Goal: Information Seeking & Learning: Find specific fact

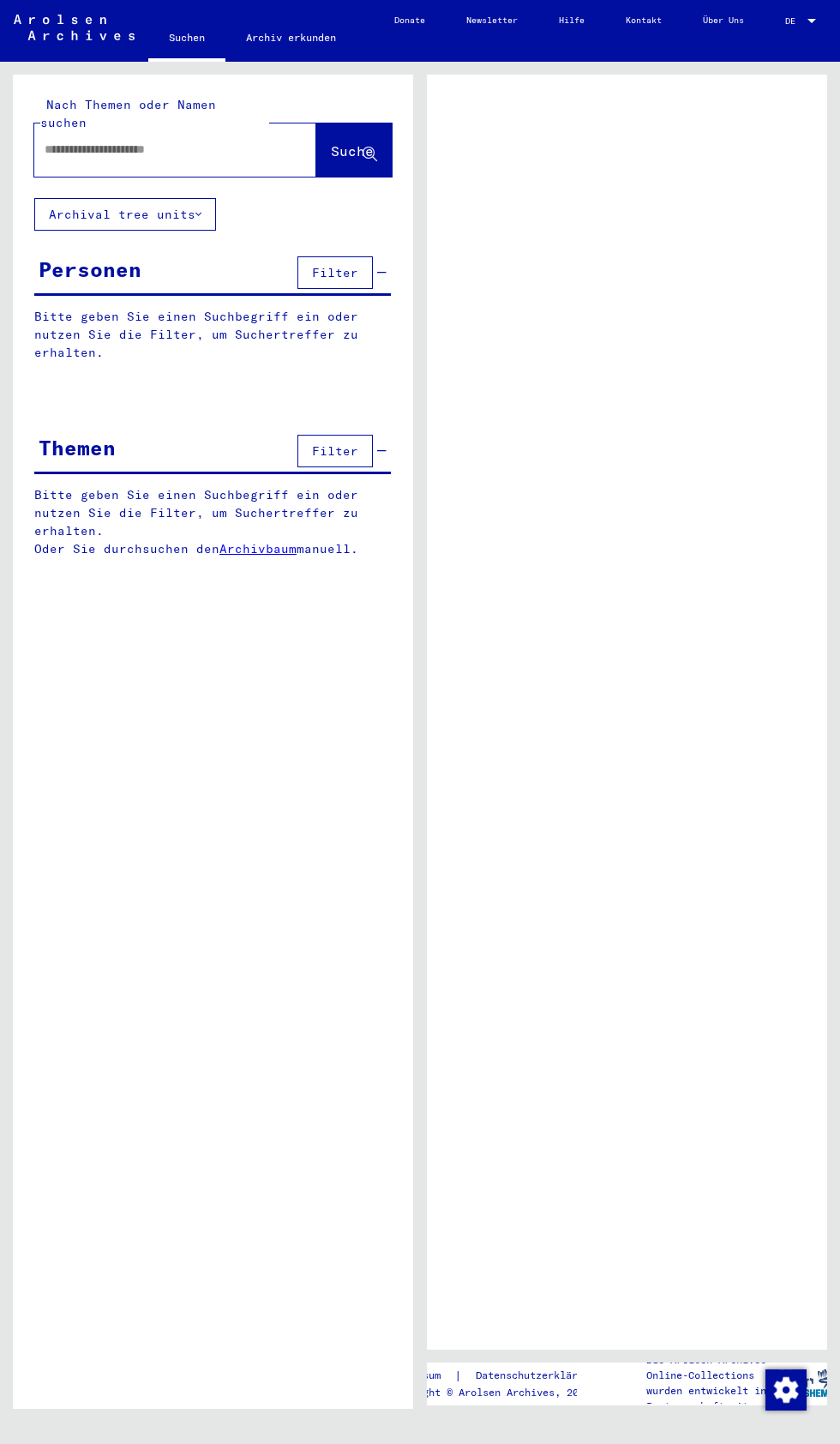
click at [171, 141] on input "text" at bounding box center [160, 149] width 230 height 18
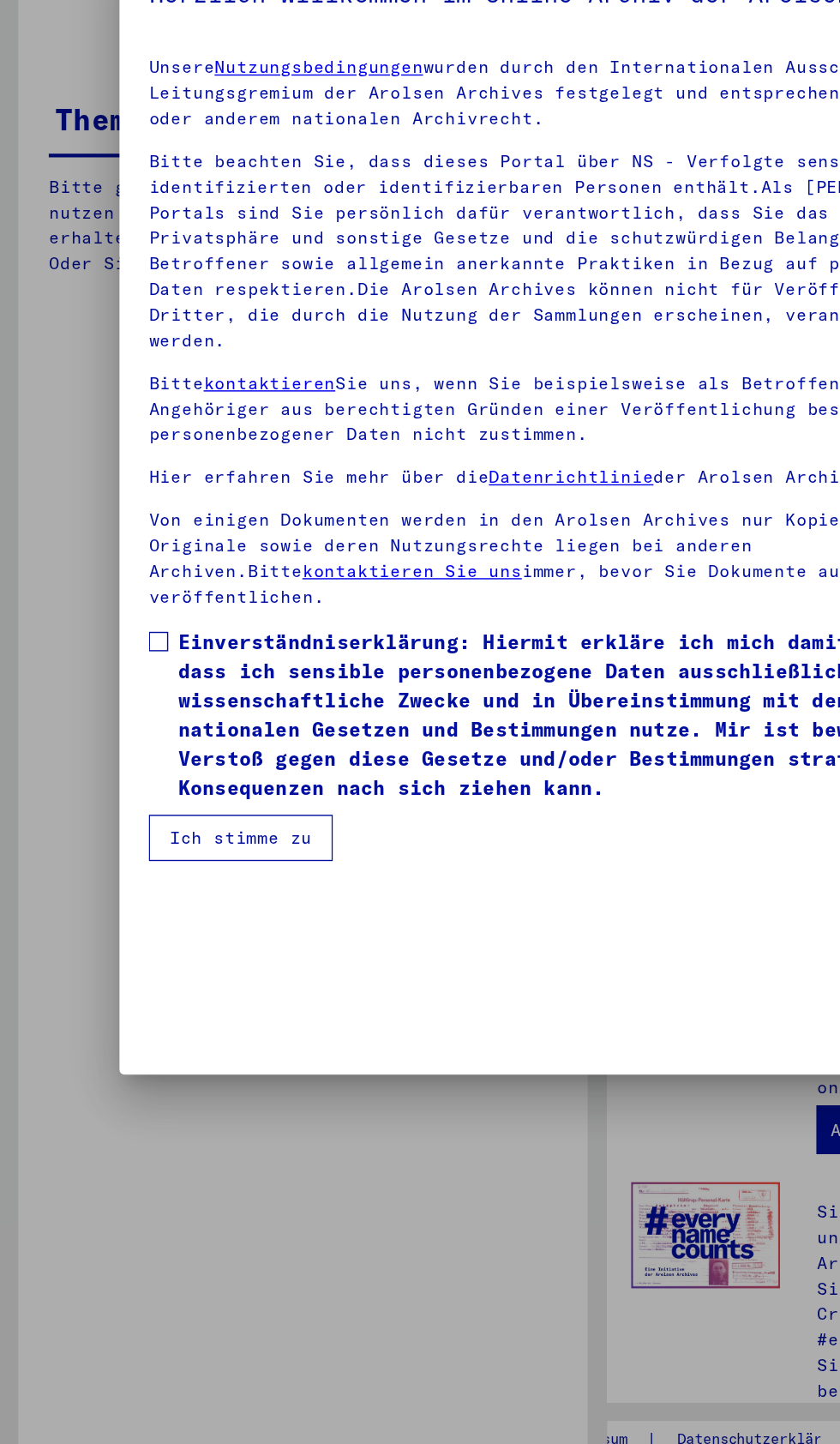
scroll to position [289, 0]
click at [114, 822] on span at bounding box center [112, 815] width 14 height 14
click at [205, 969] on button "Ich stimme zu" at bounding box center [169, 952] width 129 height 33
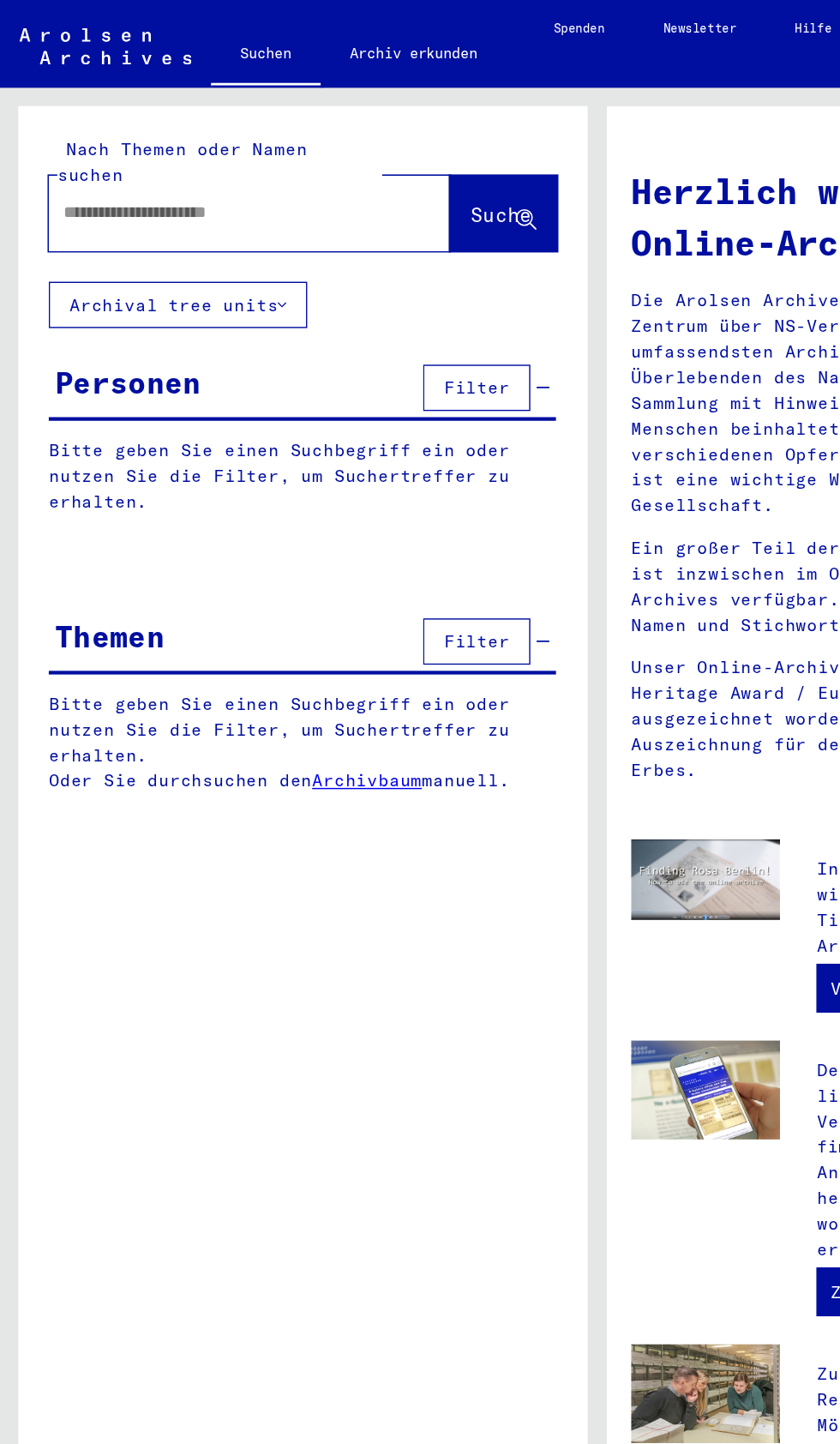
click at [113, 141] on input "text" at bounding box center [155, 149] width 221 height 18
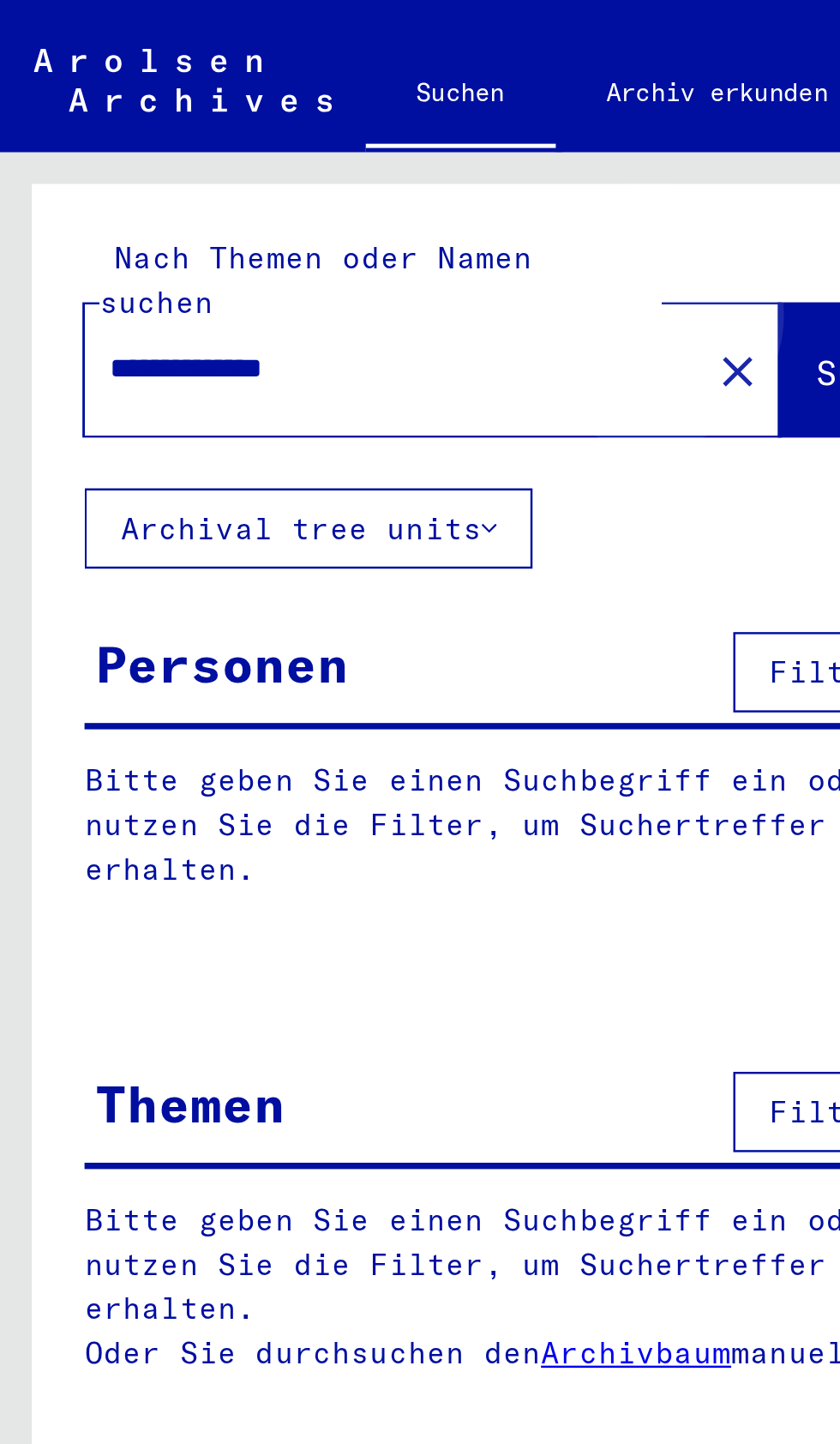
type input "**********"
click at [331, 142] on span "Suche" at bounding box center [352, 151] width 43 height 18
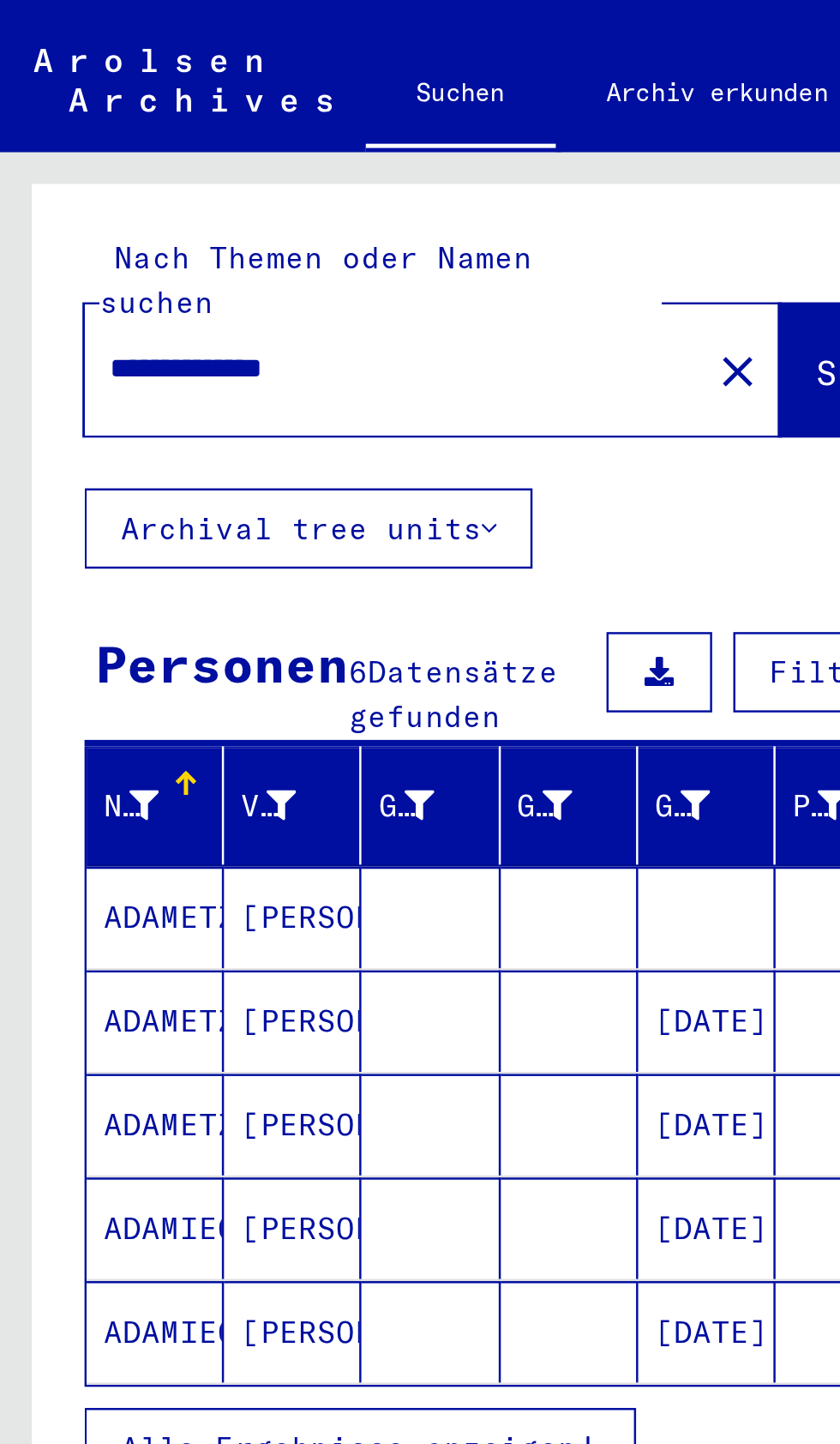
click at [216, 360] on mat-cell at bounding box center [230, 372] width 55 height 41
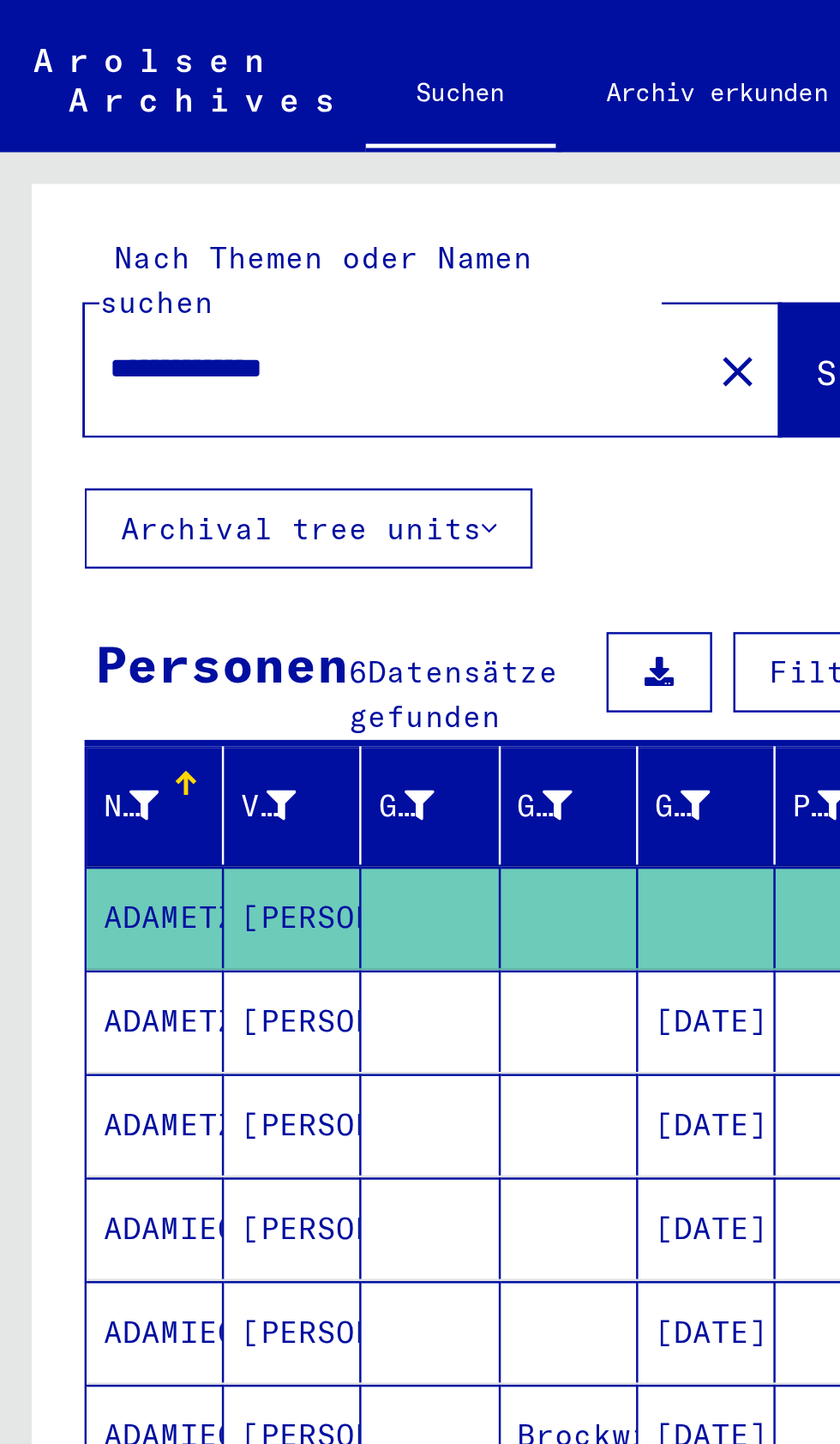
click at [210, 399] on mat-cell at bounding box center [230, 414] width 55 height 41
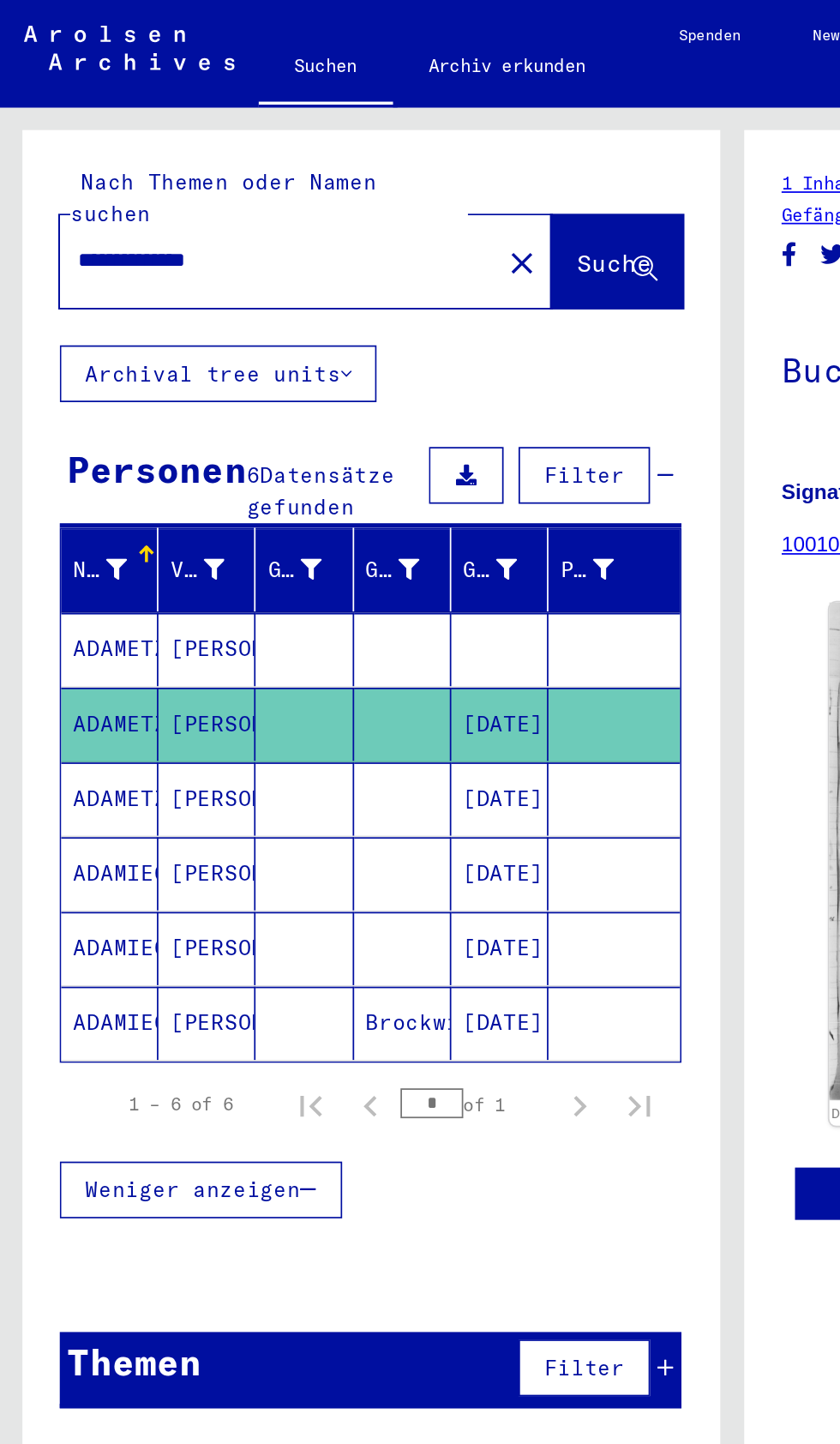
click at [185, 445] on mat-cell at bounding box center [174, 459] width 55 height 42
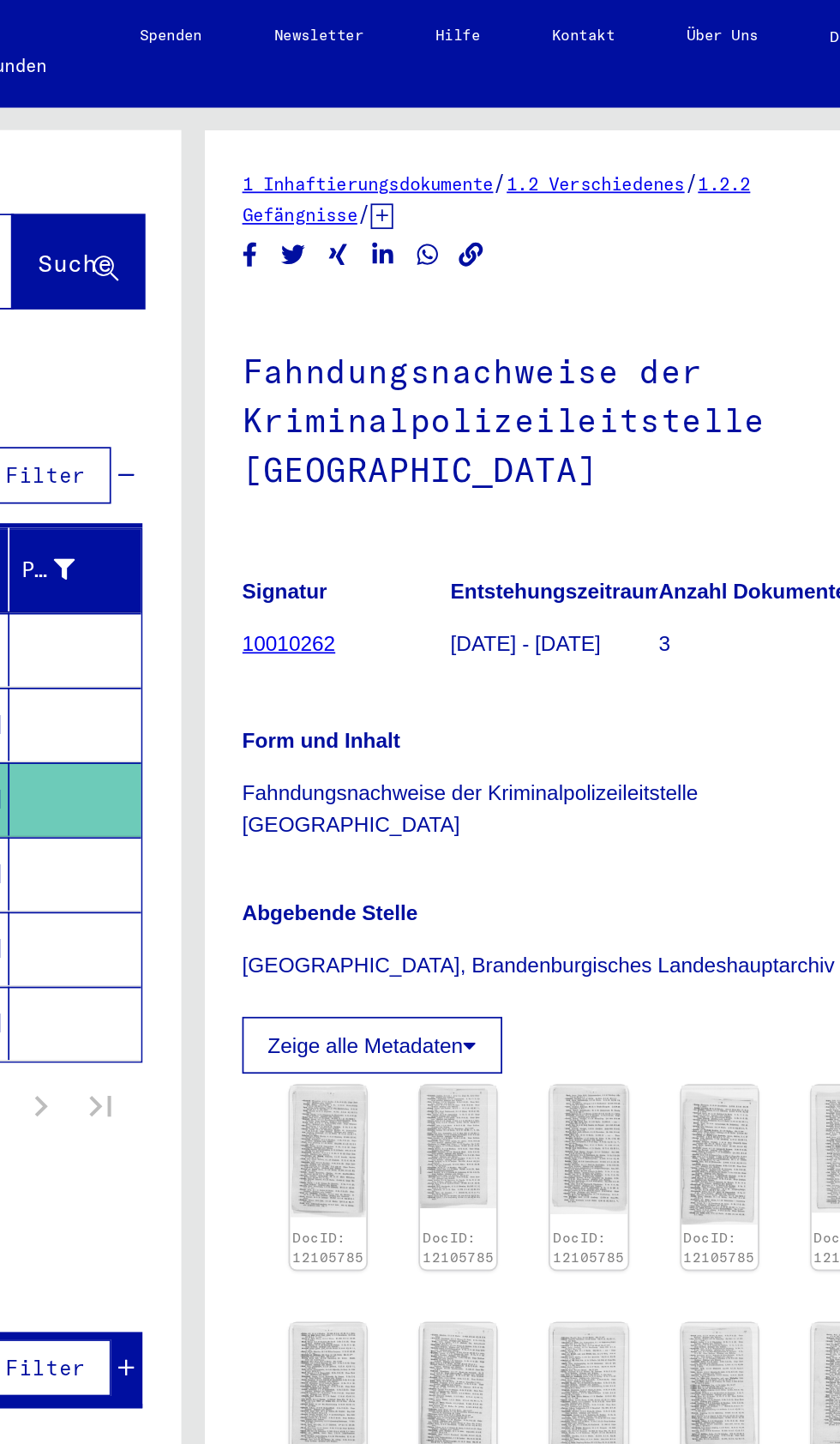
scroll to position [0, 1]
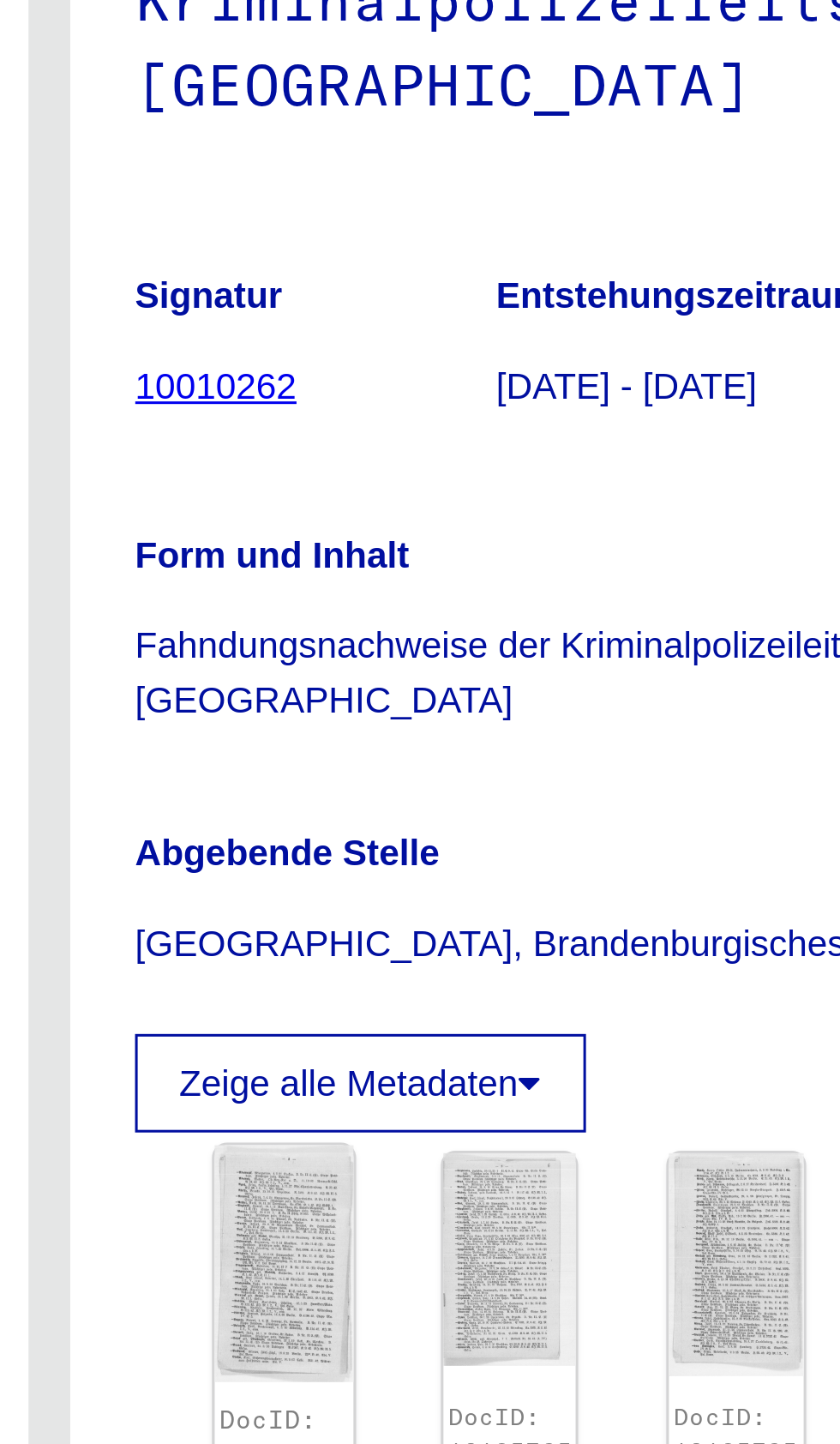
click at [512, 620] on img at bounding box center [498, 659] width 47 height 79
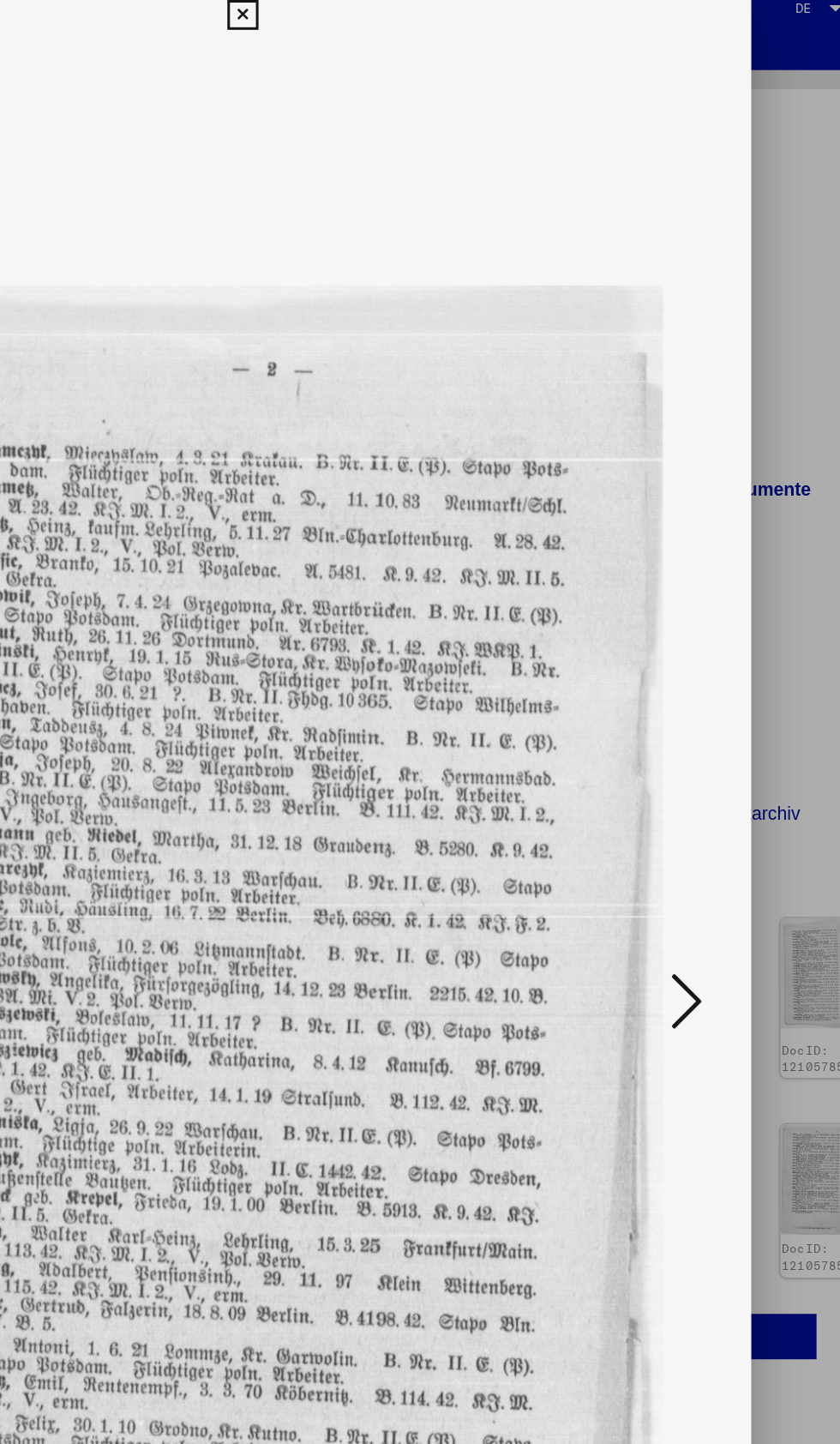
click at [722, 690] on icon at bounding box center [713, 677] width 20 height 41
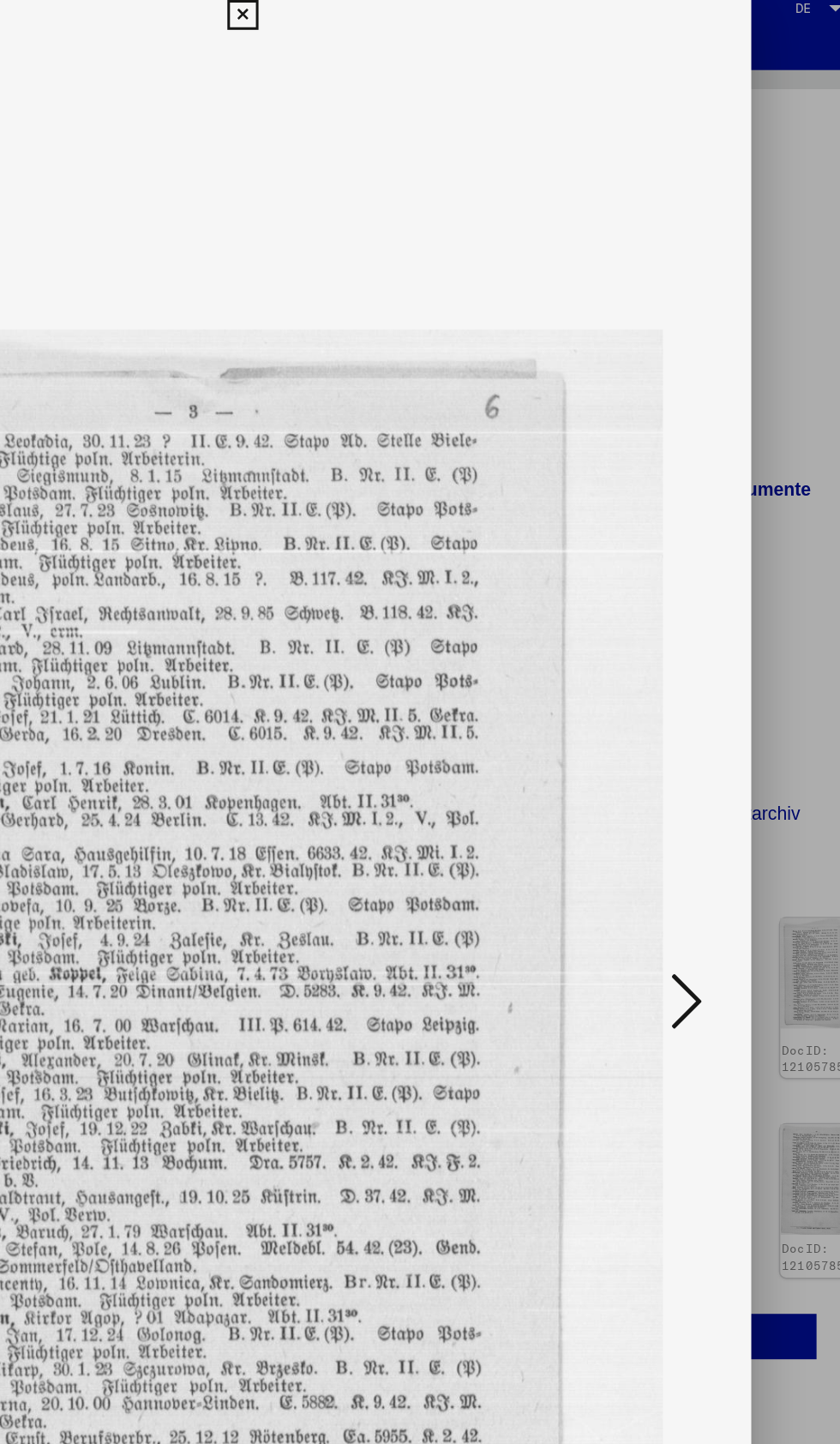
click at [722, 692] on icon at bounding box center [713, 677] width 20 height 41
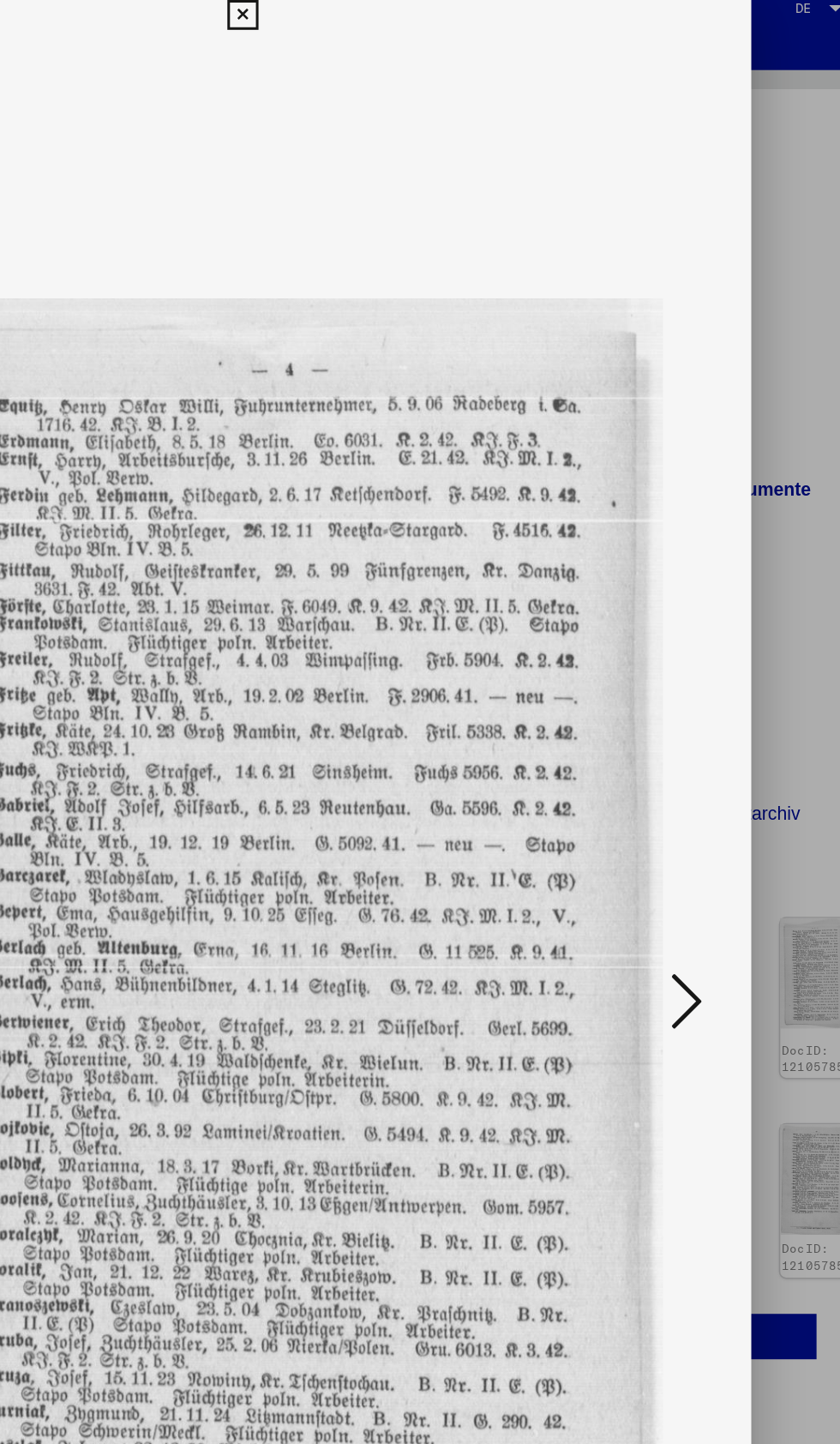
click at [721, 691] on icon at bounding box center [713, 677] width 20 height 41
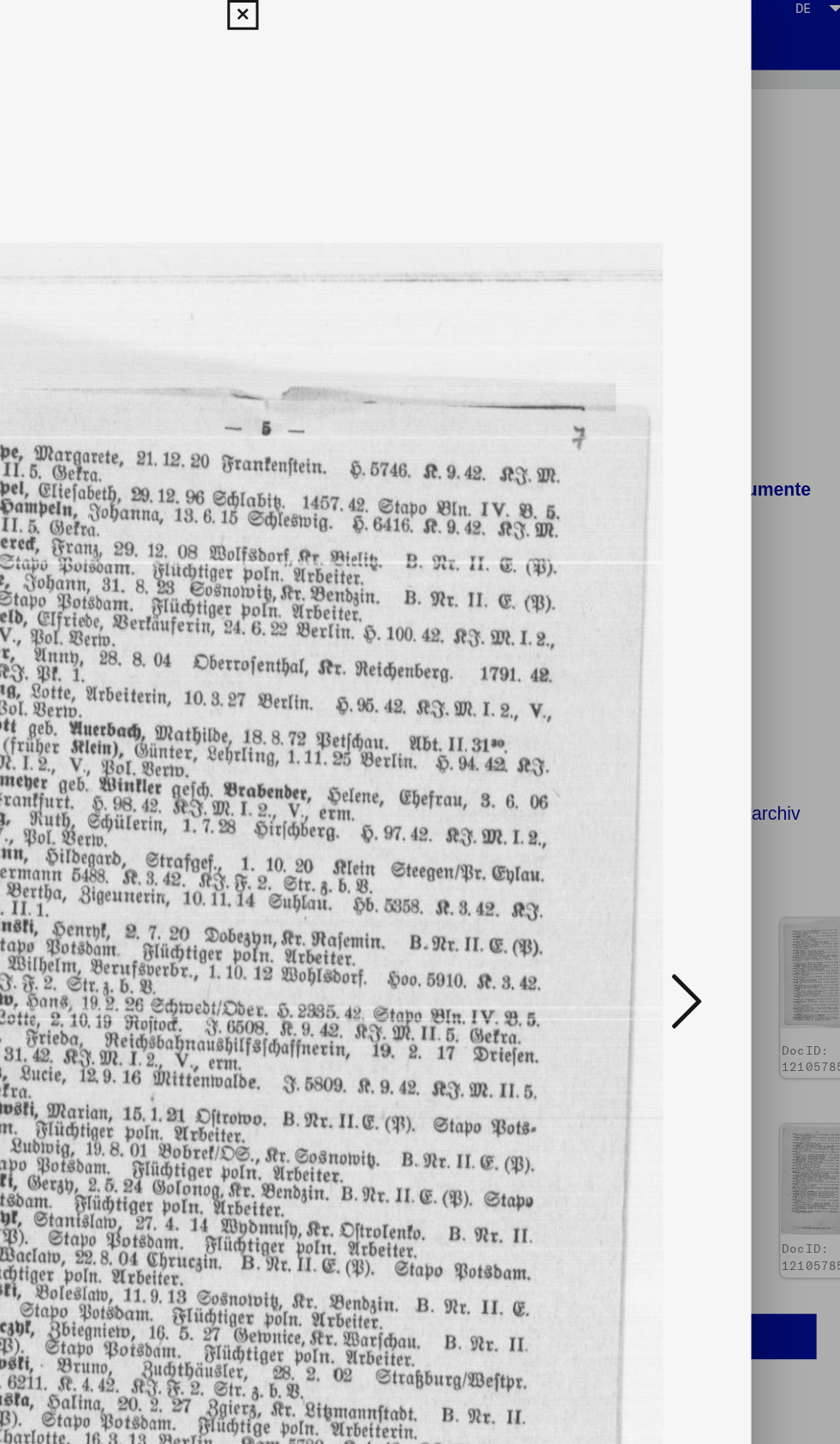
click at [721, 690] on icon at bounding box center [713, 677] width 20 height 41
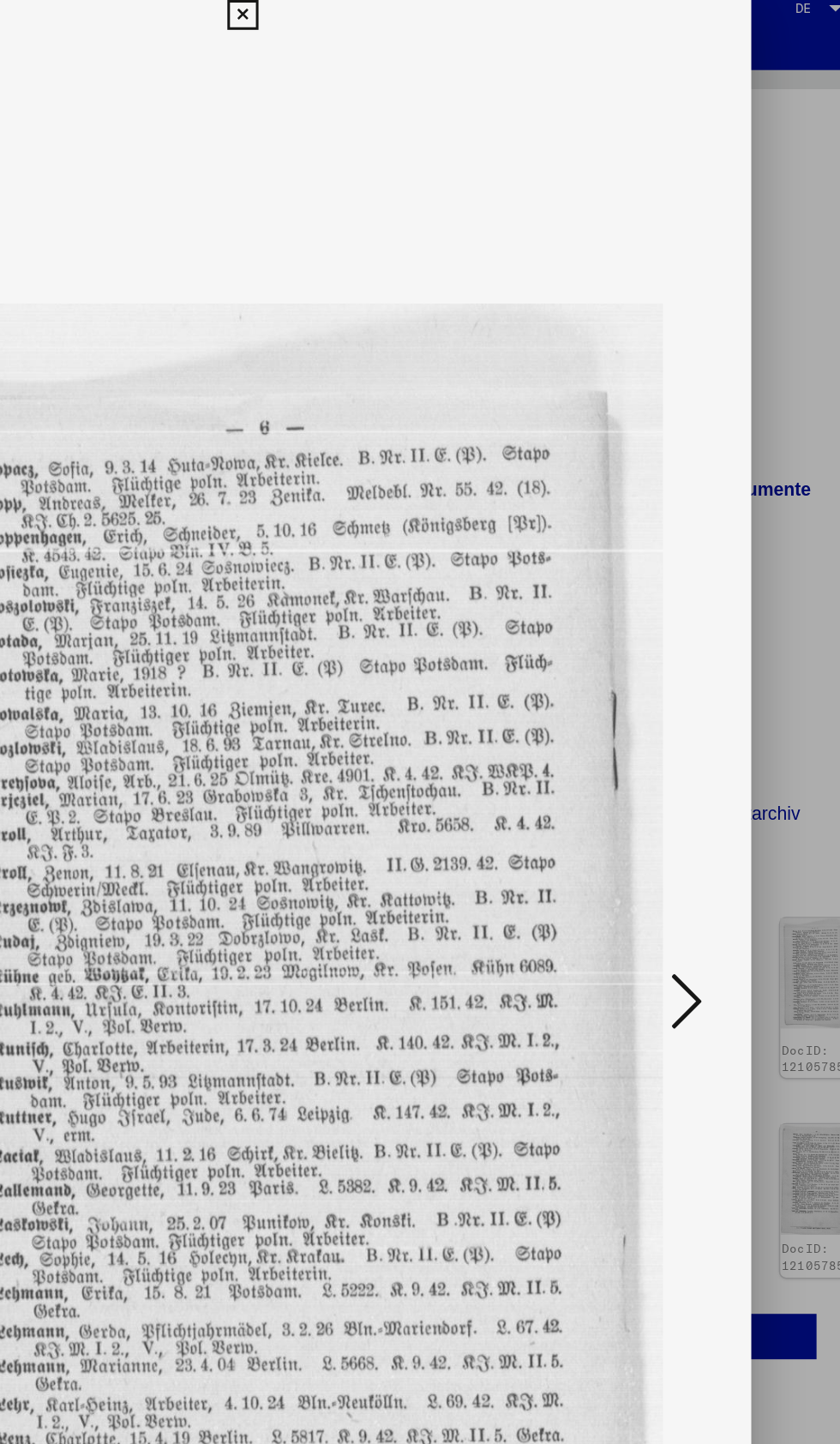
click at [721, 682] on icon at bounding box center [713, 677] width 20 height 41
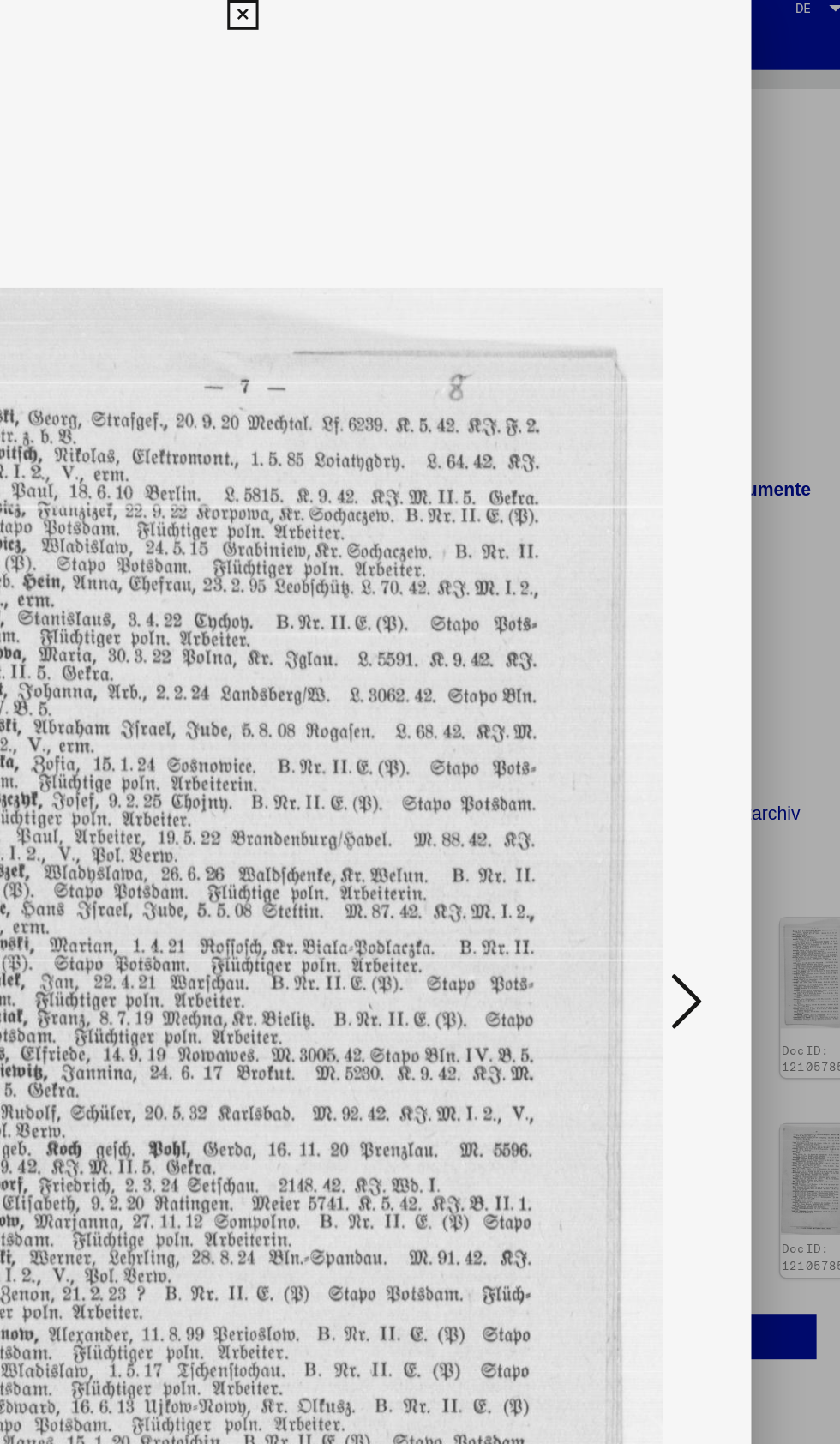
click at [721, 682] on icon at bounding box center [713, 677] width 20 height 41
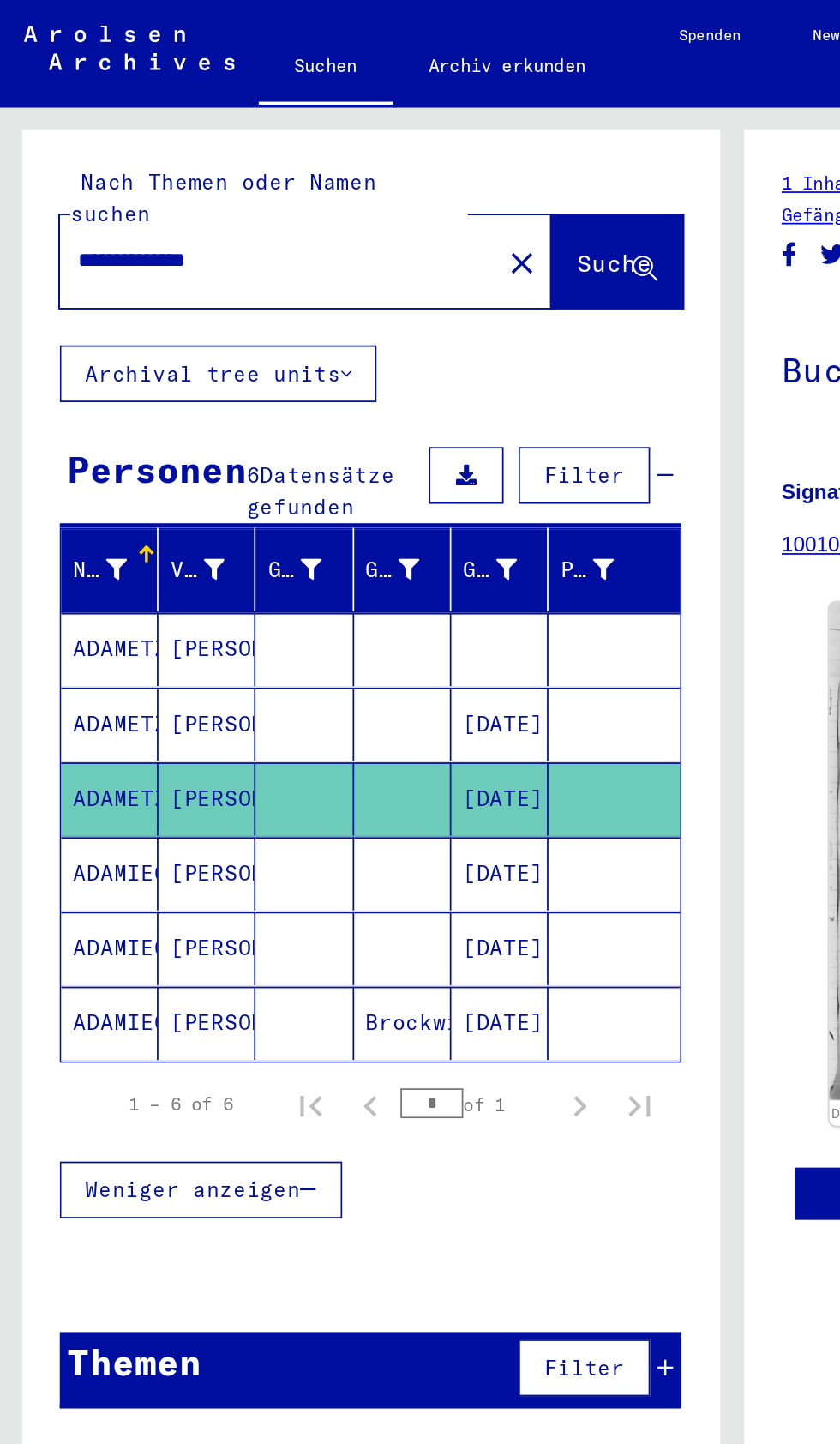
click at [219, 487] on mat-cell at bounding box center [230, 501] width 55 height 42
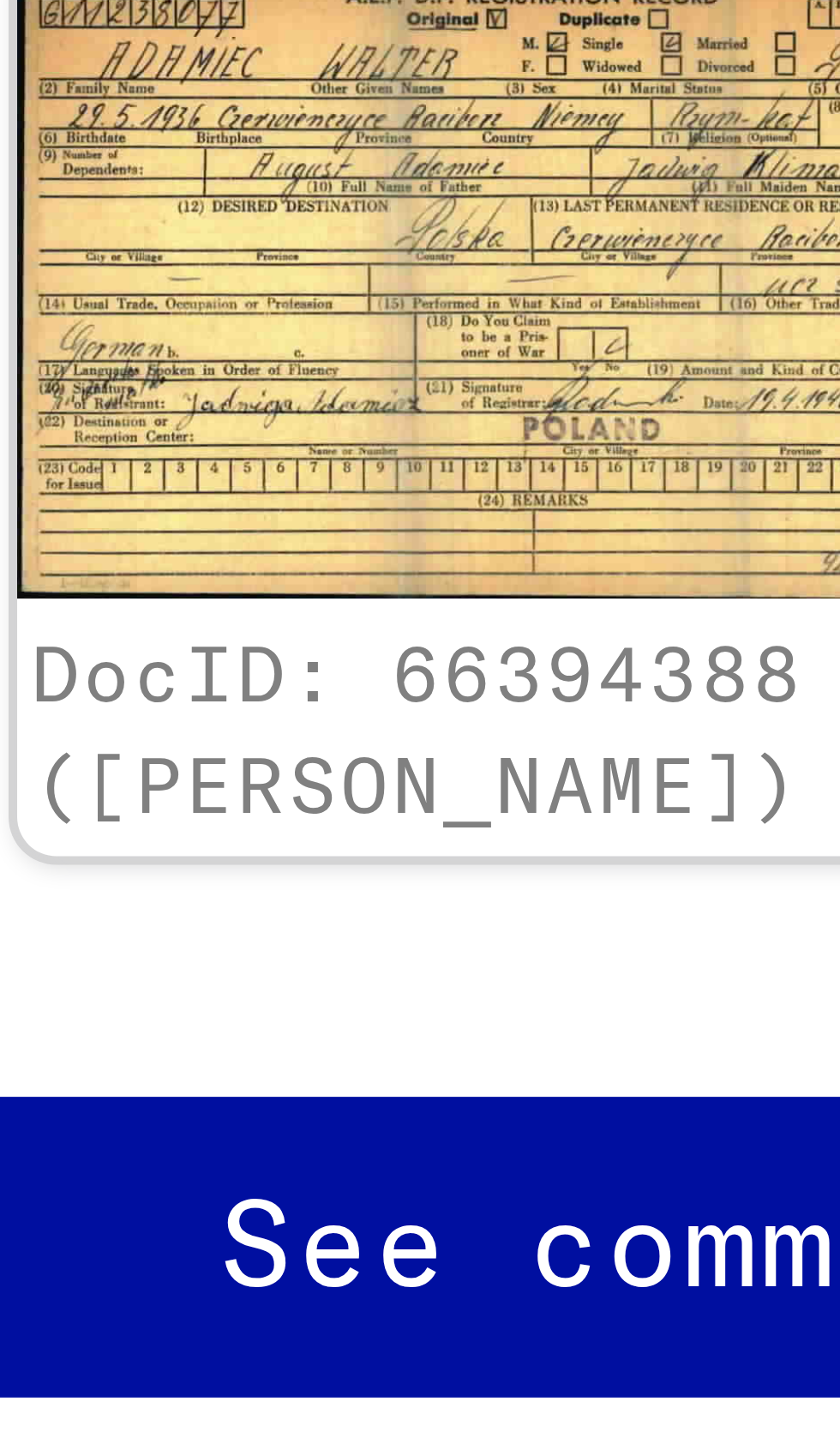
scroll to position [0, 2]
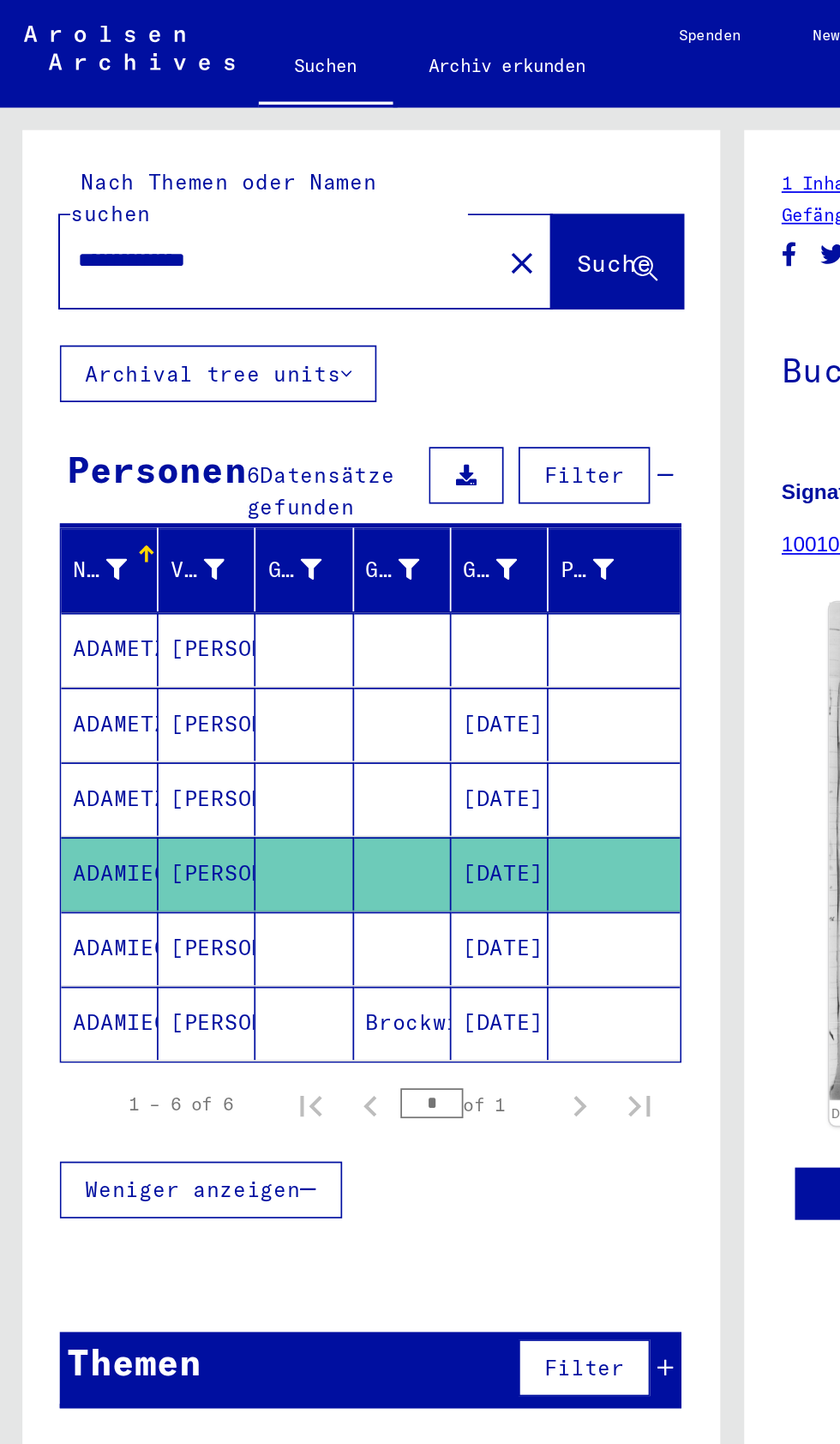
click at [268, 534] on mat-cell "[DATE]" at bounding box center [286, 544] width 55 height 42
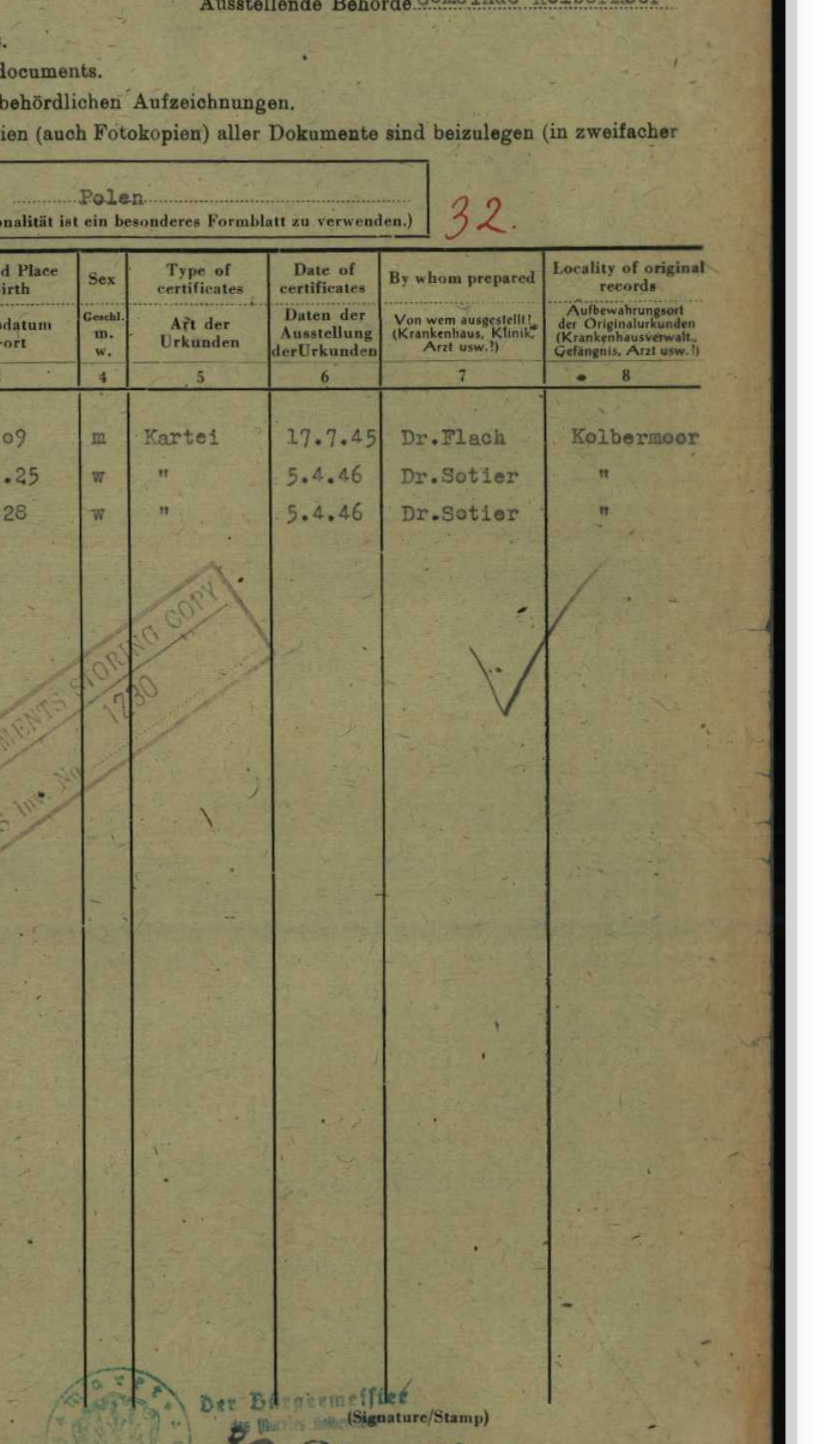
scroll to position [3, 0]
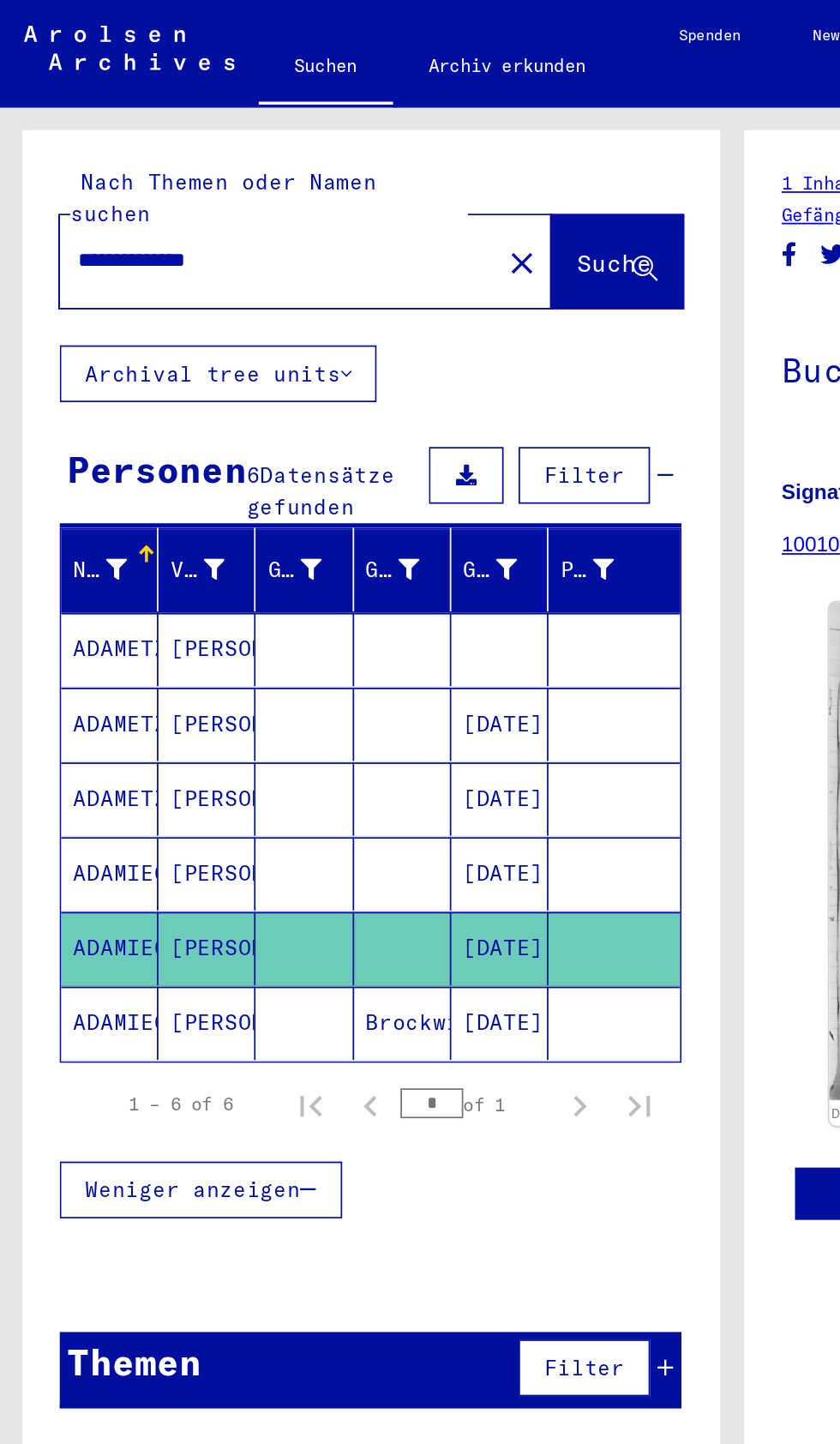
click at [200, 569] on mat-cell at bounding box center [174, 587] width 55 height 42
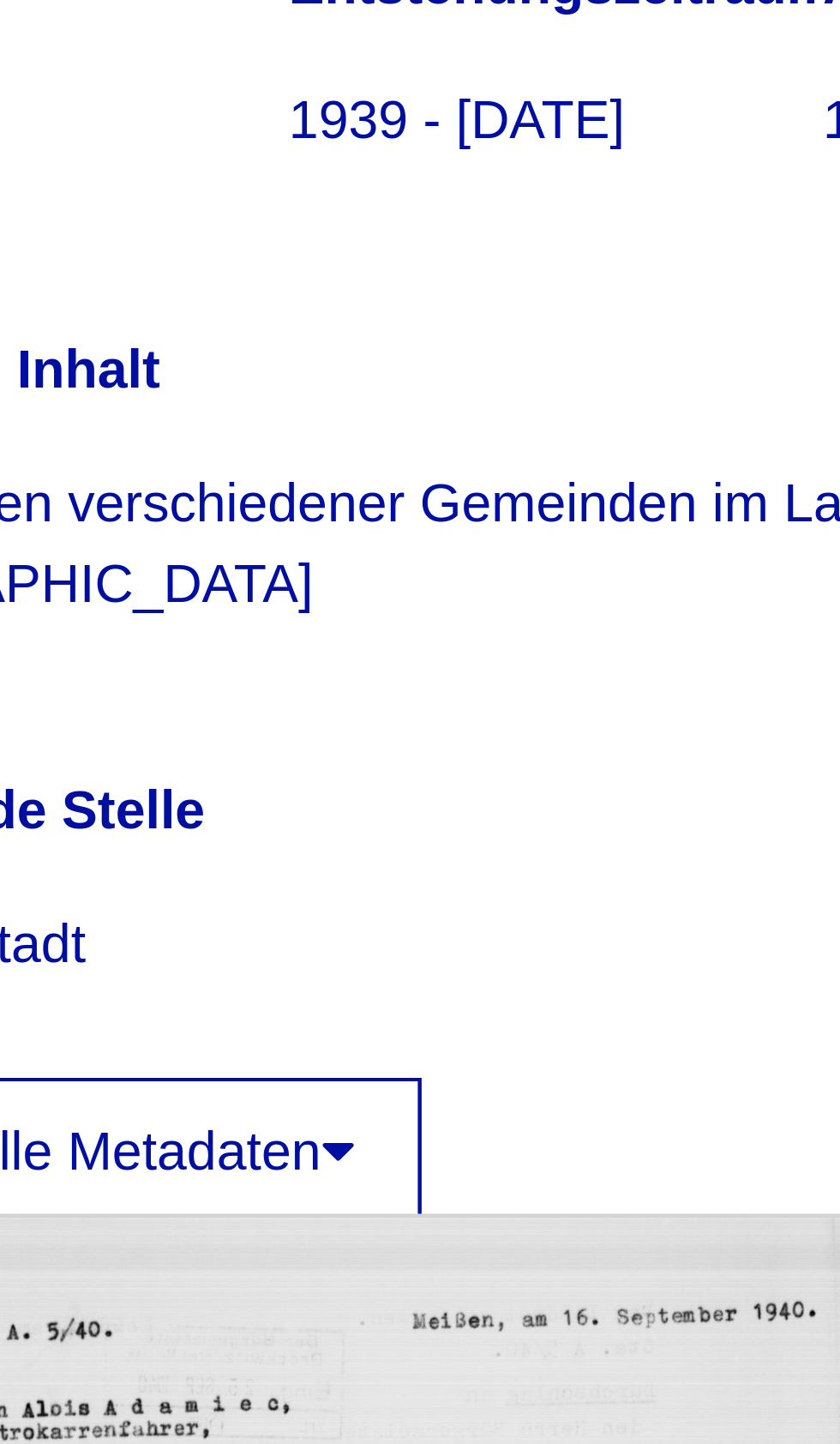
click at [593, 693] on img at bounding box center [585, 849] width 228 height 323
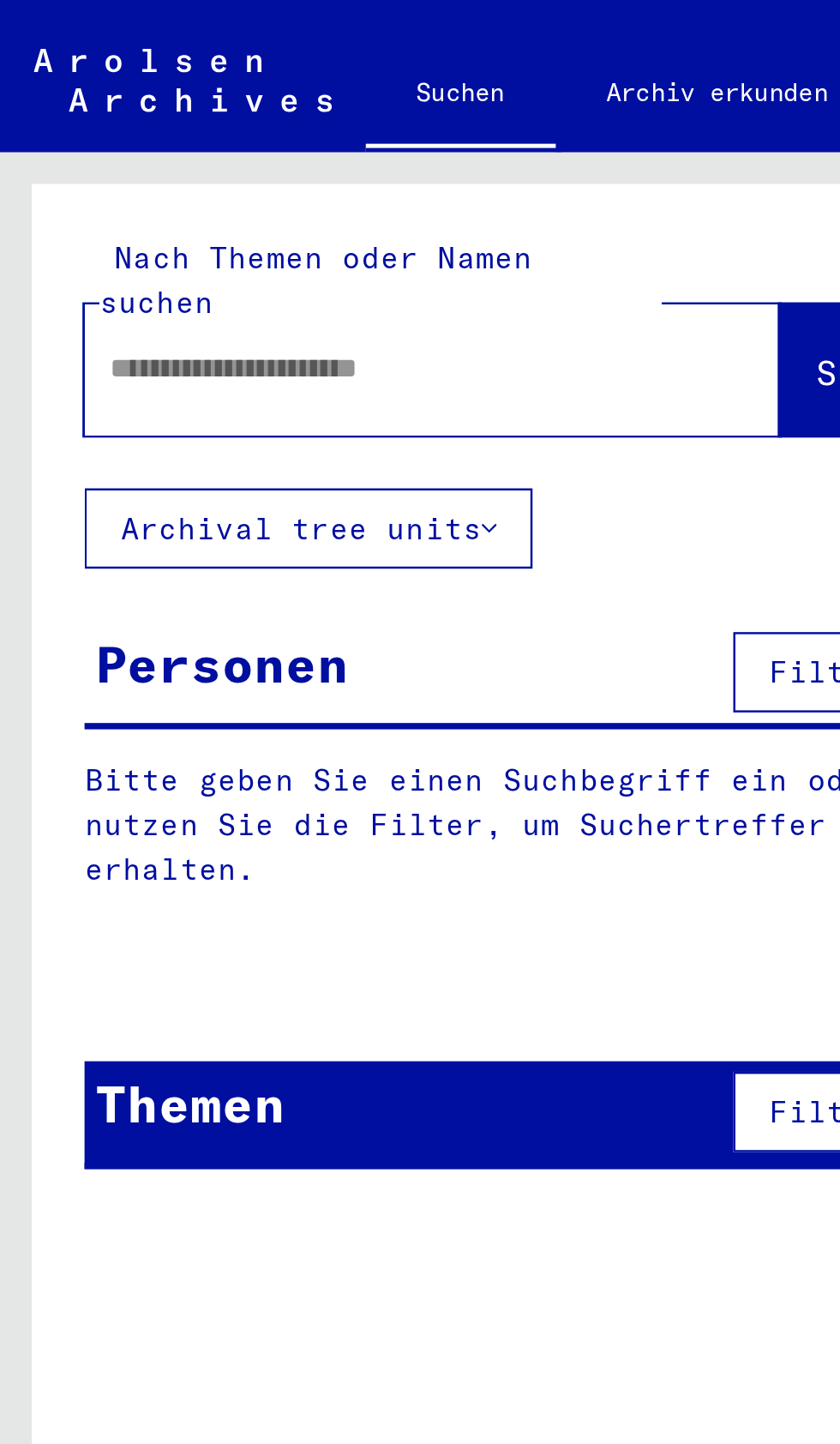
click at [128, 141] on input "text" at bounding box center [155, 149] width 221 height 18
type input "**********"
click at [331, 143] on span "Suche" at bounding box center [354, 152] width 47 height 18
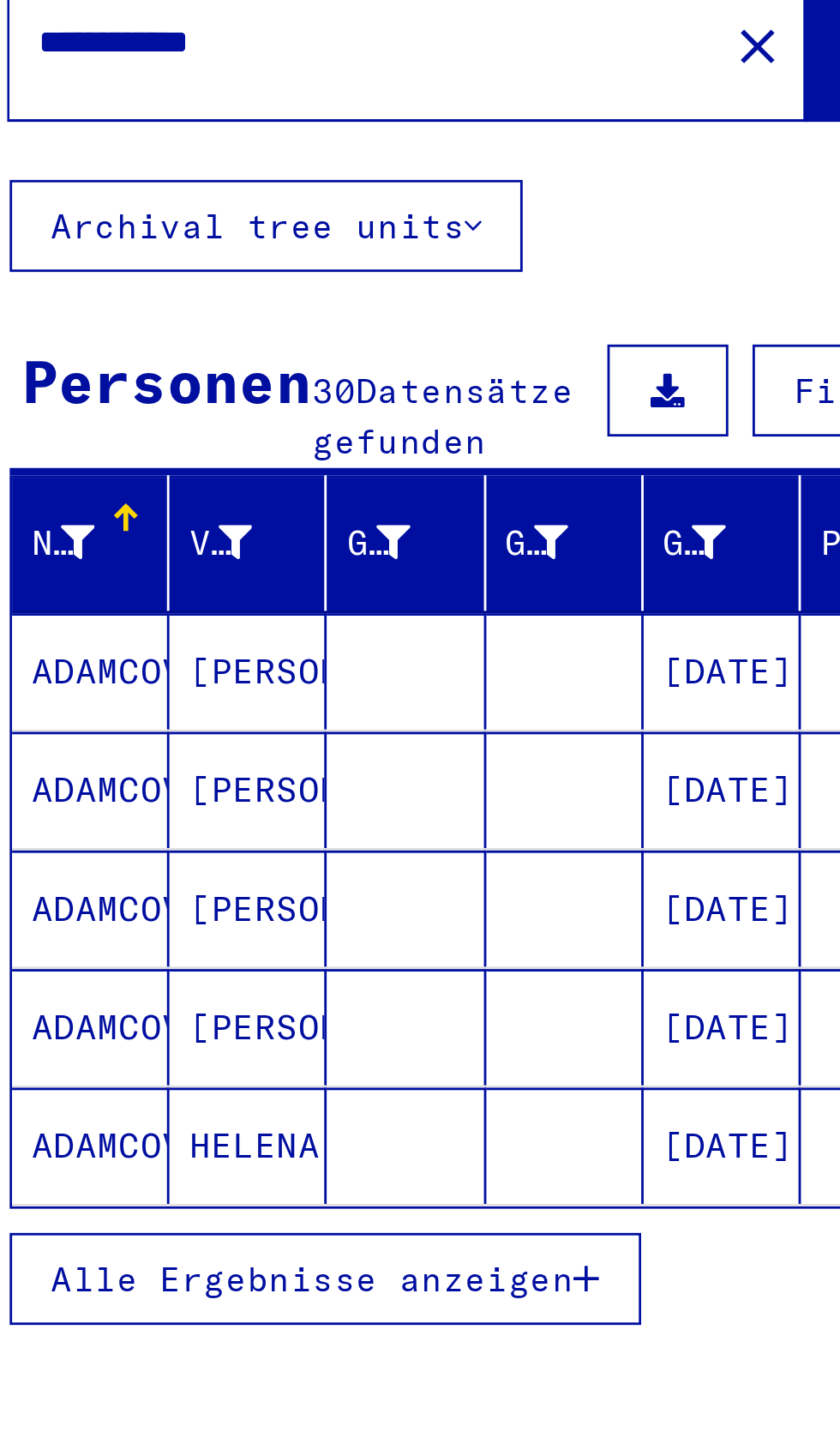
scroll to position [95, 2]
click at [246, 571] on button "Alle Ergebnisse anzeigen" at bounding box center [146, 587] width 224 height 33
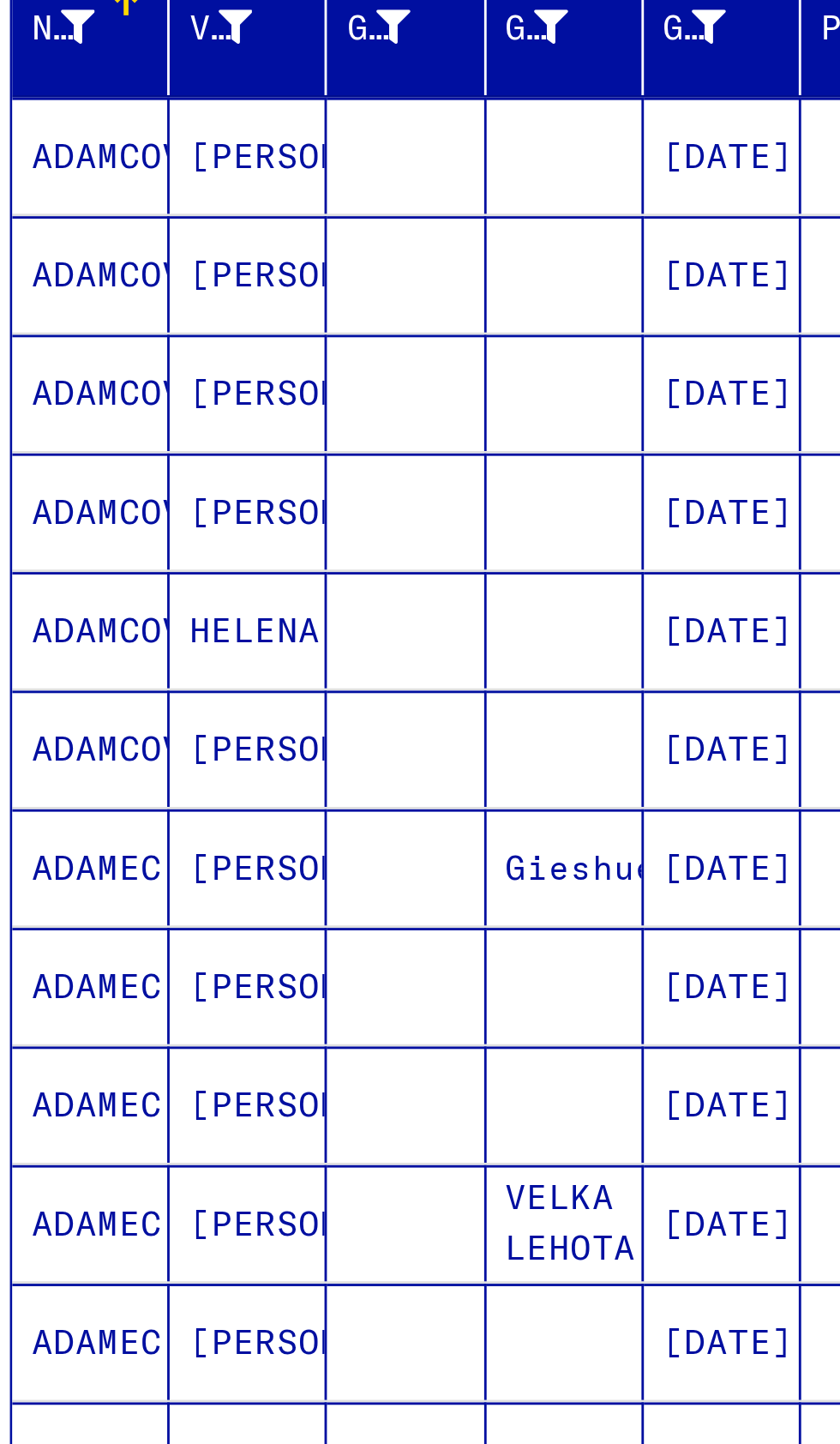
scroll to position [196, 0]
